Goal: Transaction & Acquisition: Obtain resource

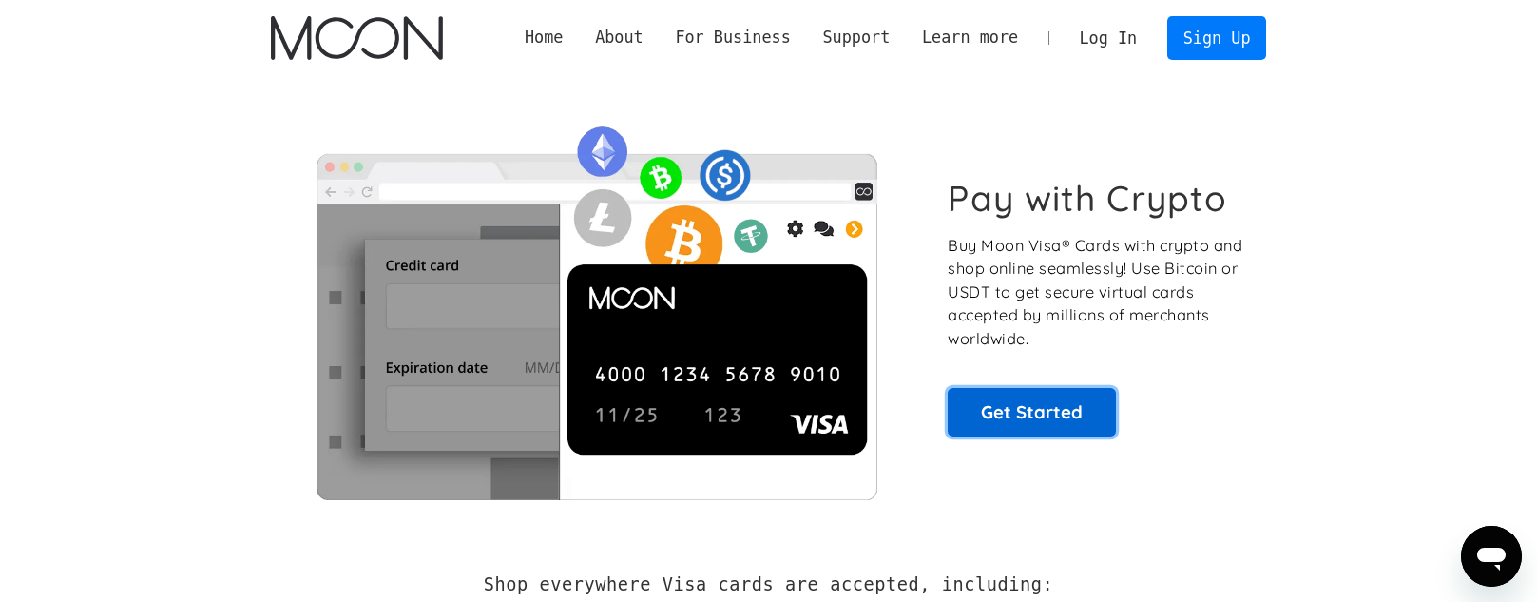
click at [1005, 414] on link "Get Started" at bounding box center [1032, 412] width 168 height 48
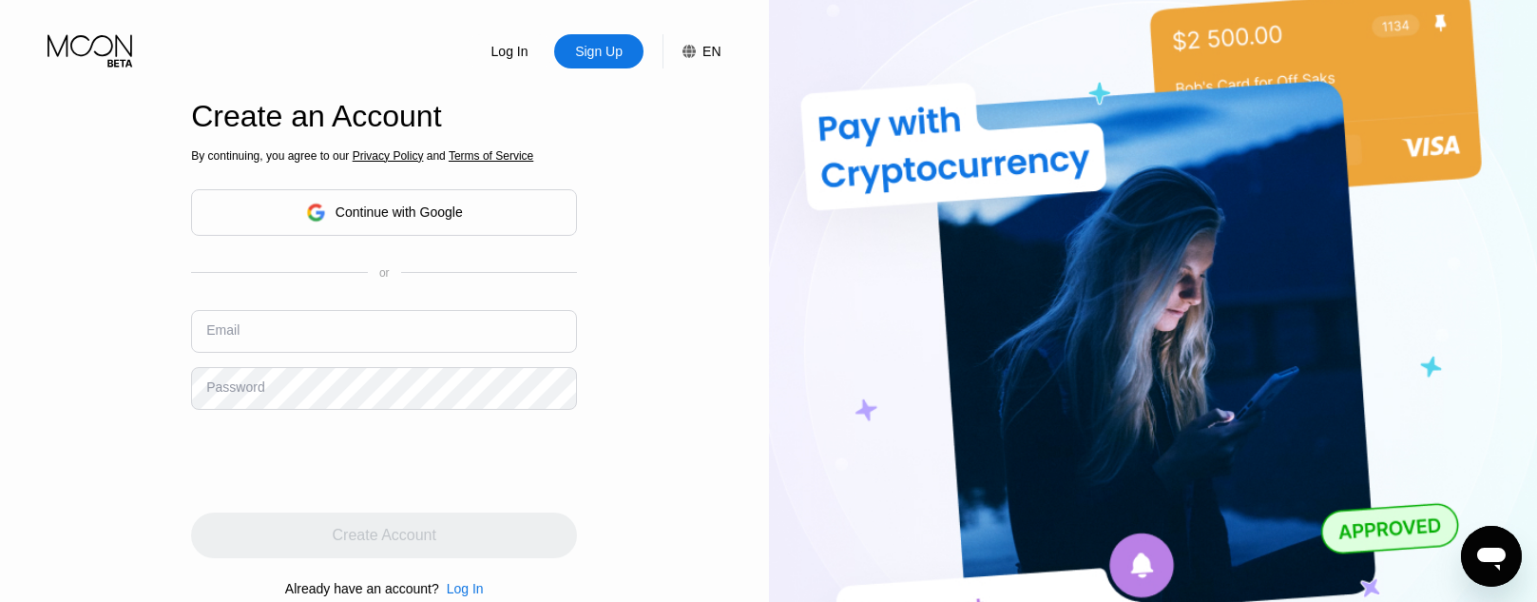
click at [484, 202] on div "Continue with Google" at bounding box center [384, 212] width 386 height 47
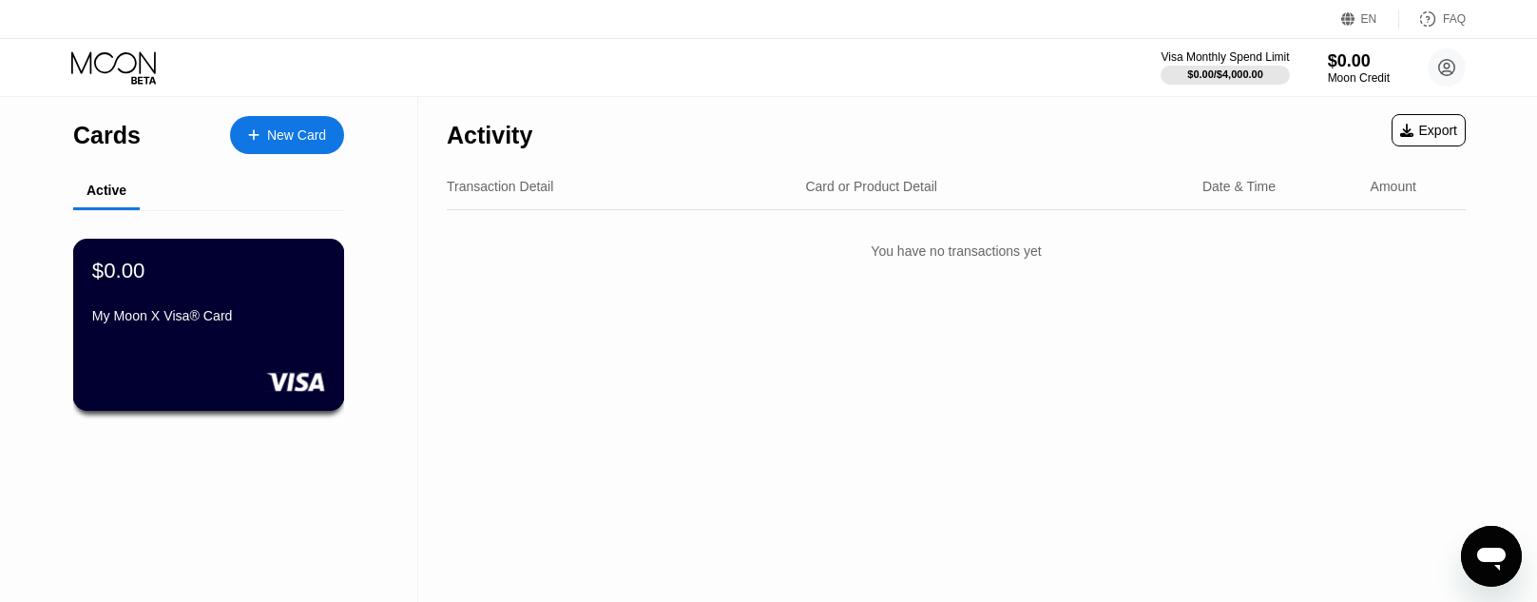
click at [219, 331] on div "My Moon X Visa® Card" at bounding box center [208, 319] width 233 height 23
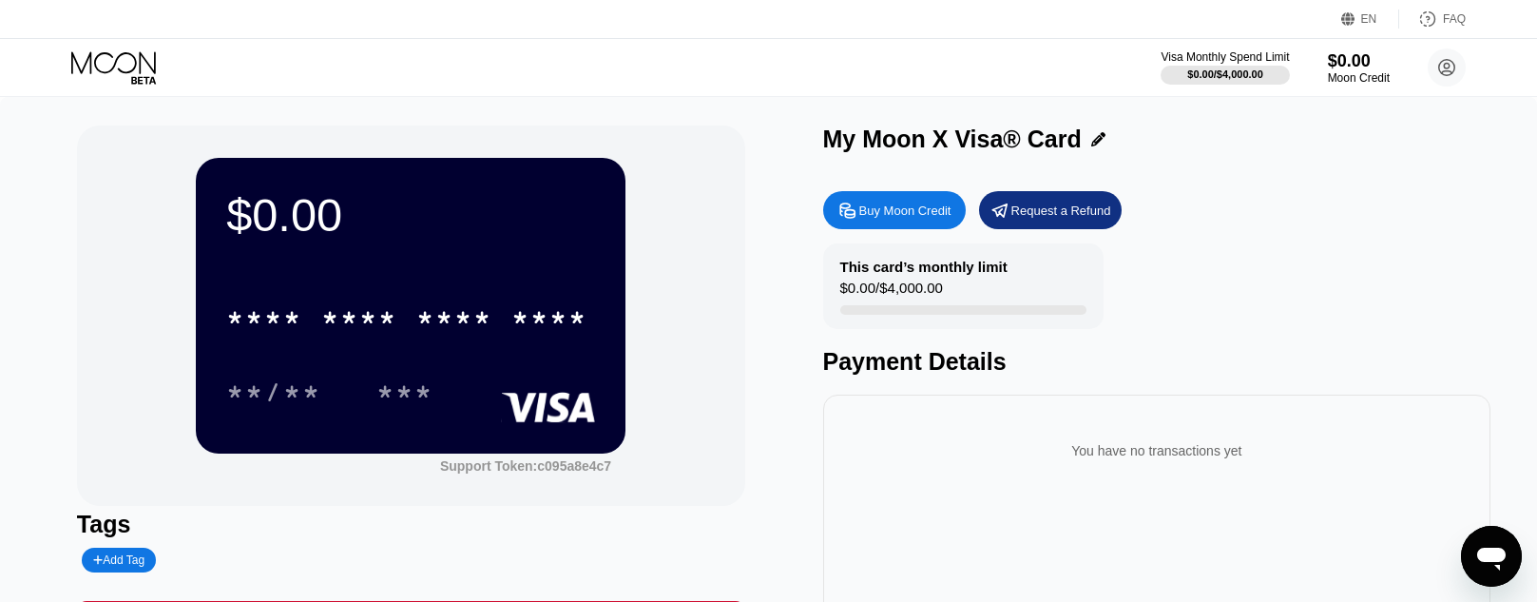
click at [927, 206] on div "Buy Moon Credit" at bounding box center [905, 210] width 92 height 16
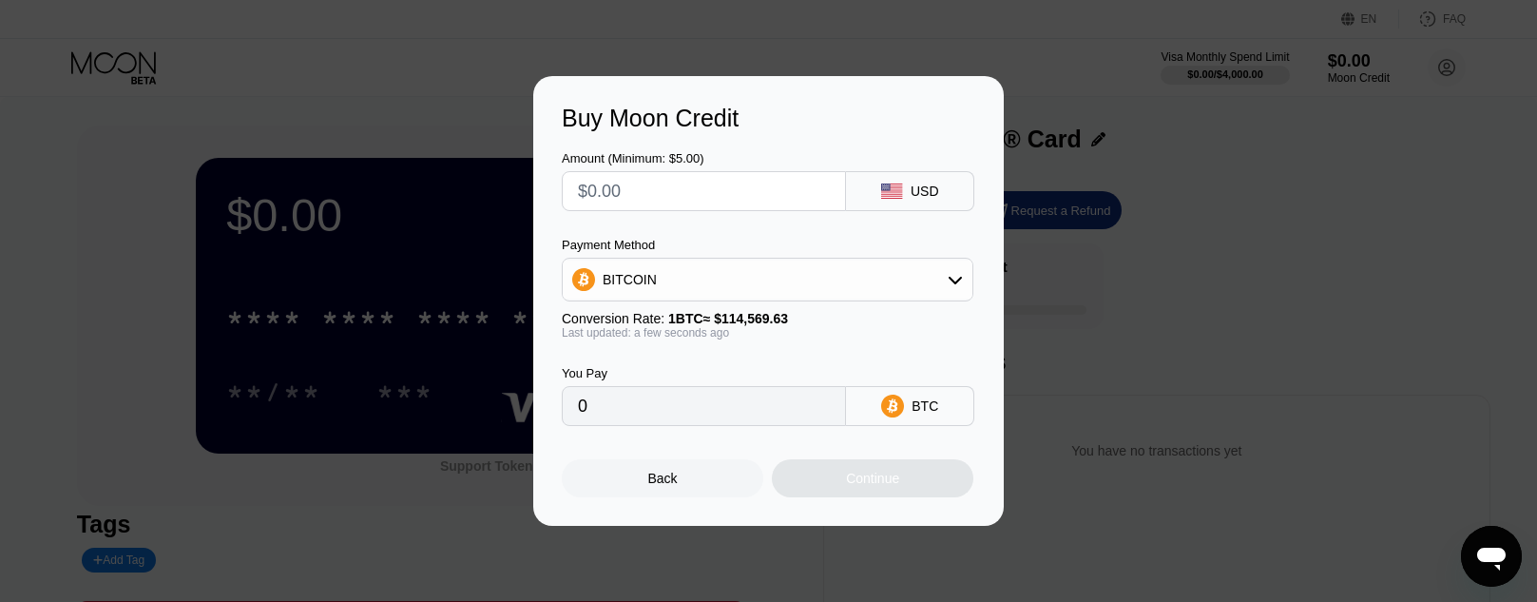
click at [780, 172] on input "text" at bounding box center [704, 191] width 252 height 38
click at [798, 287] on div "BITCOIN" at bounding box center [768, 279] width 410 height 38
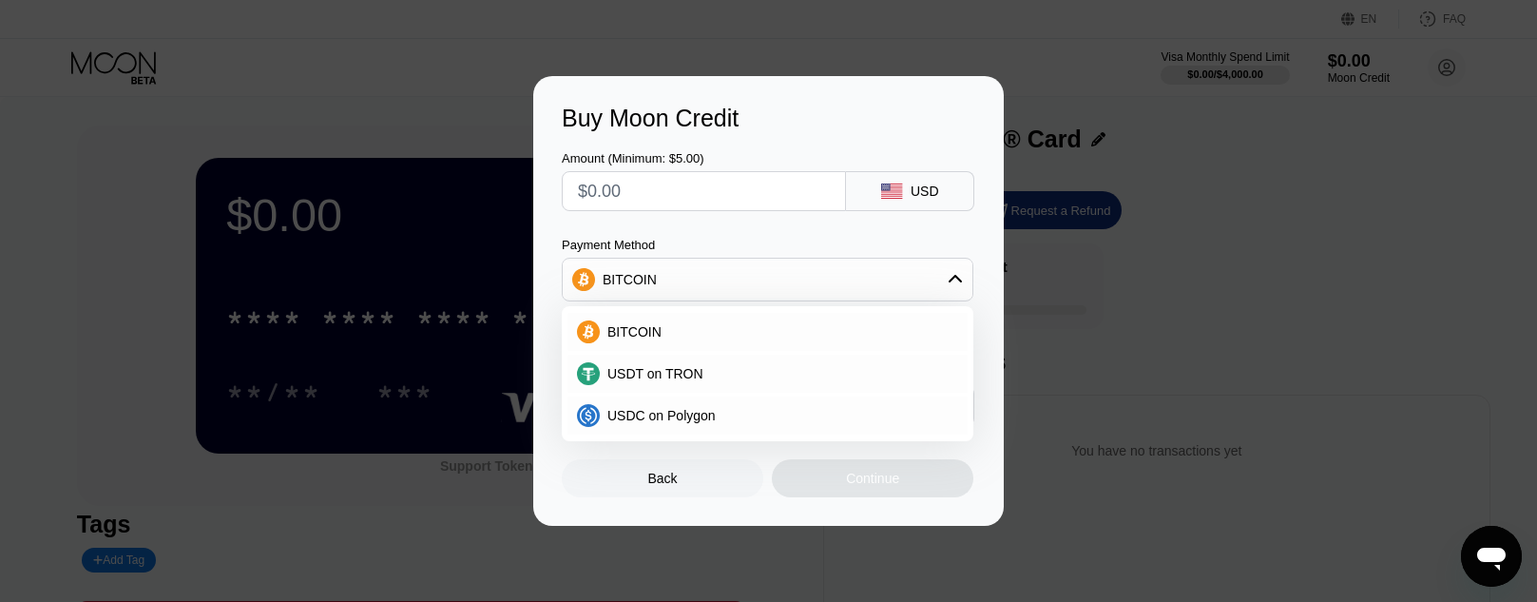
click at [779, 292] on div "BITCOIN" at bounding box center [768, 279] width 410 height 38
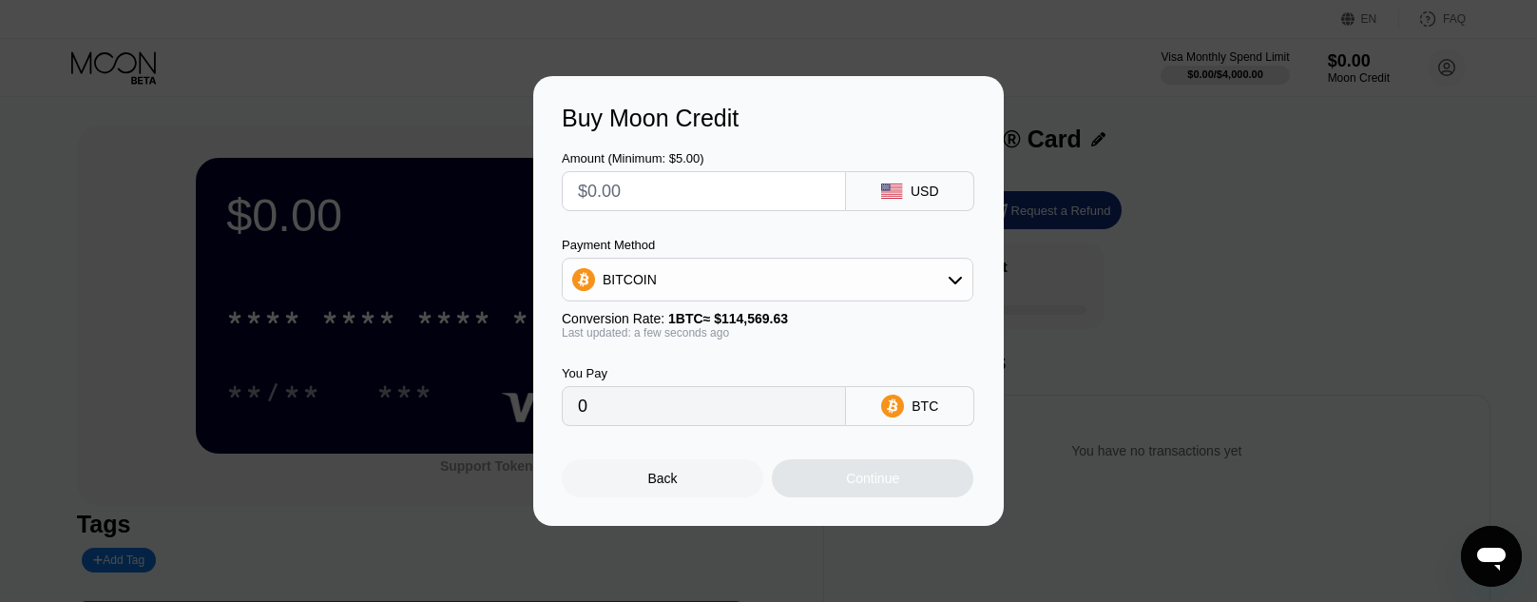
click at [735, 301] on div "BITCOIN" at bounding box center [768, 280] width 412 height 44
click at [740, 299] on div "BITCOIN" at bounding box center [768, 279] width 410 height 38
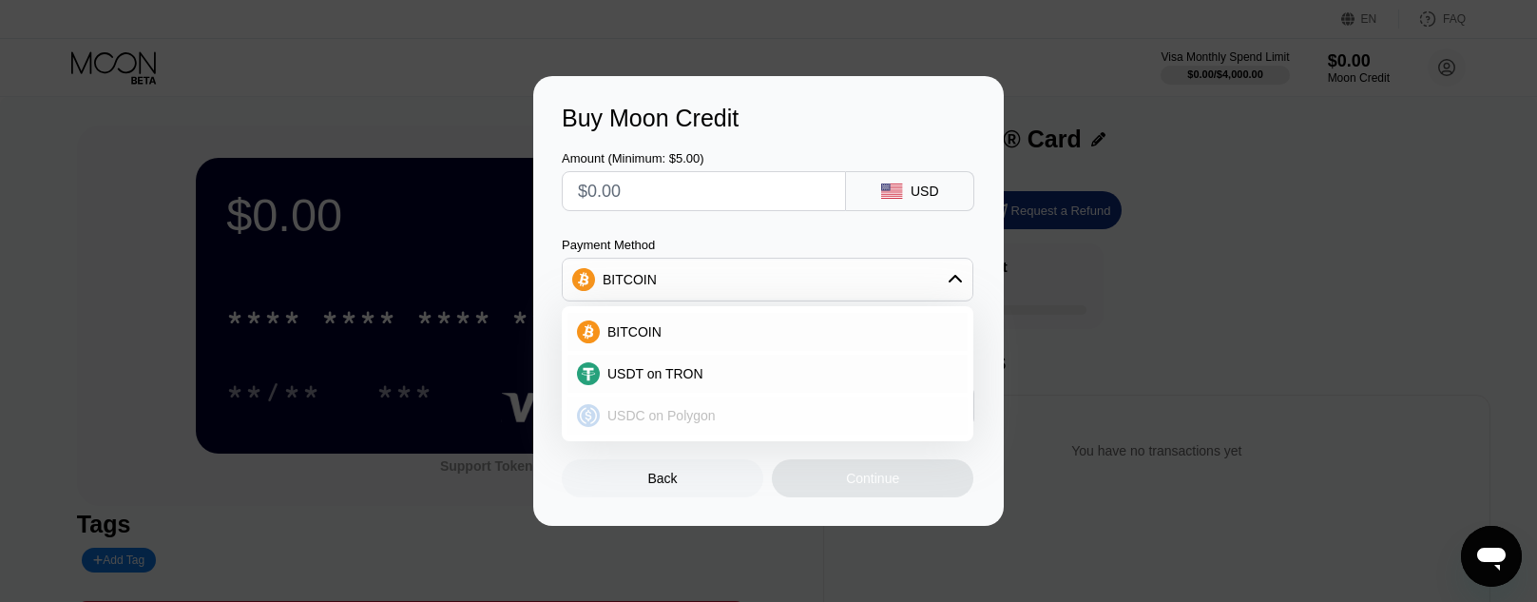
click at [639, 422] on span "USDC on Polygon" at bounding box center [661, 415] width 108 height 15
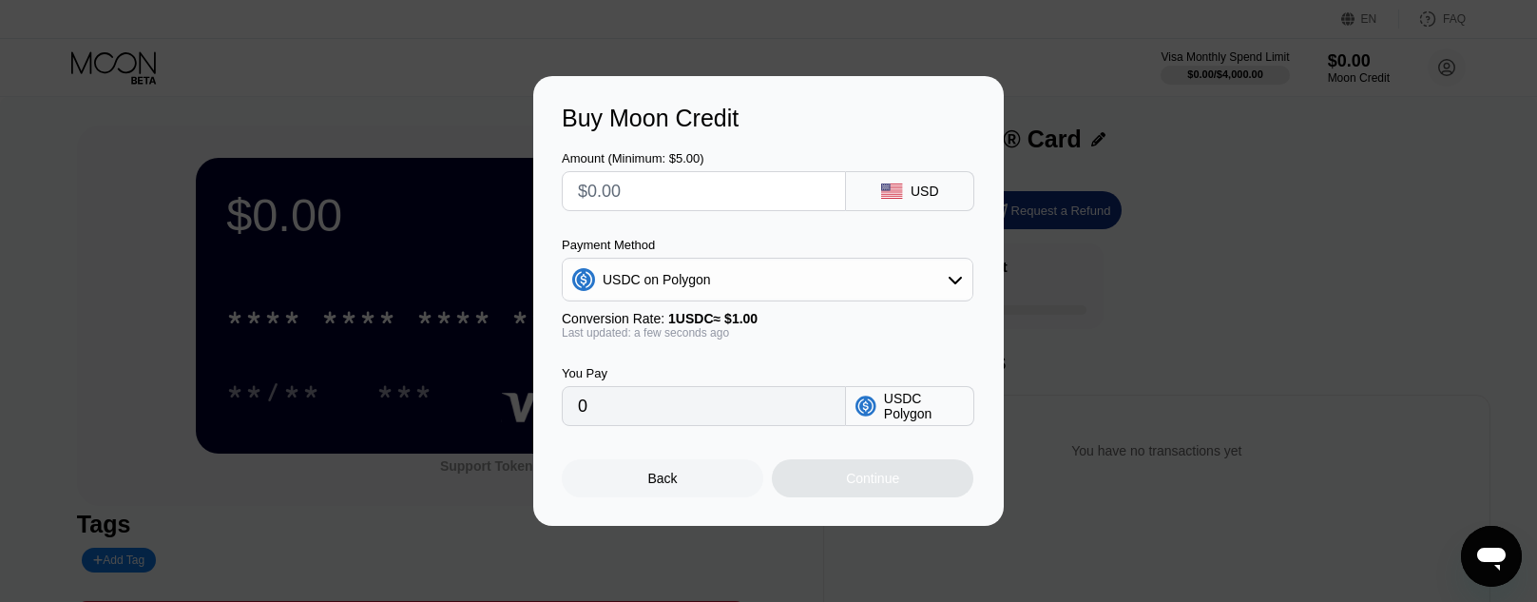
click at [733, 276] on div "USDC on Polygon" at bounding box center [768, 279] width 410 height 38
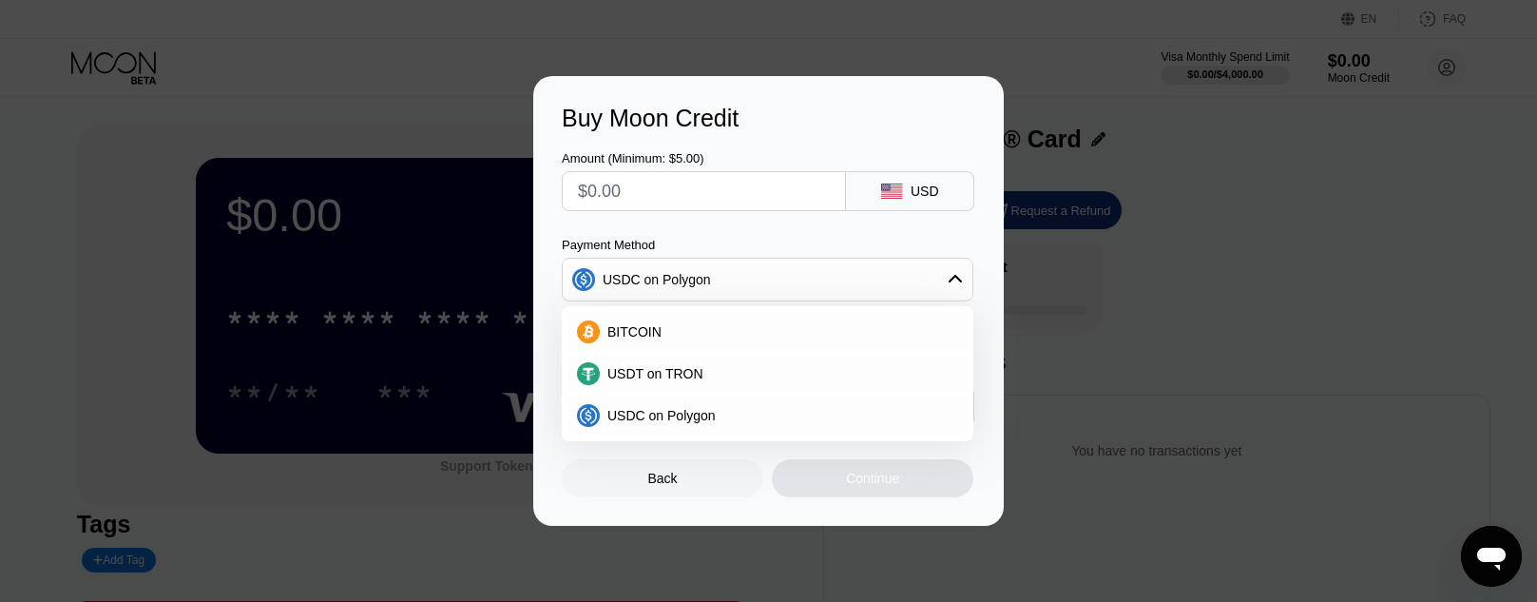
click at [733, 276] on div "USDC on Polygon" at bounding box center [768, 279] width 410 height 38
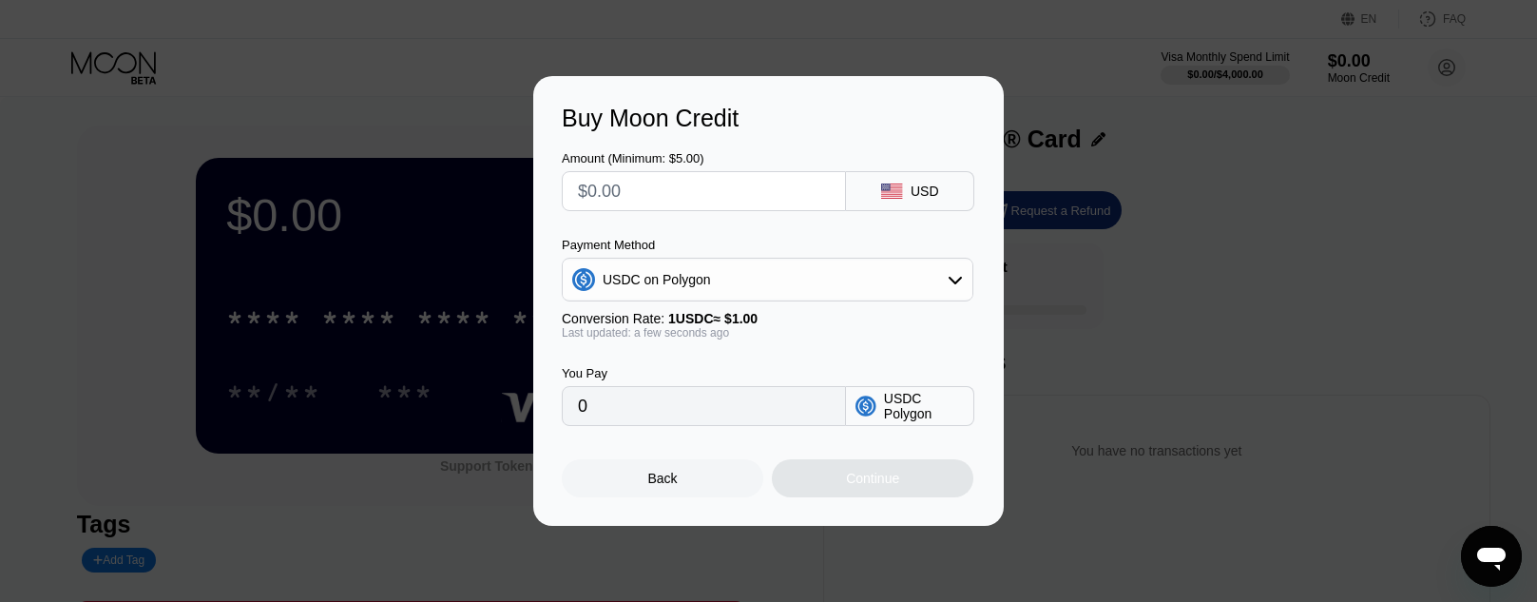
click at [706, 171] on div at bounding box center [704, 191] width 284 height 40
click at [674, 196] on input "text" at bounding box center [704, 191] width 252 height 38
click at [611, 495] on div "Back" at bounding box center [663, 478] width 202 height 38
